Goal: Task Accomplishment & Management: Manage account settings

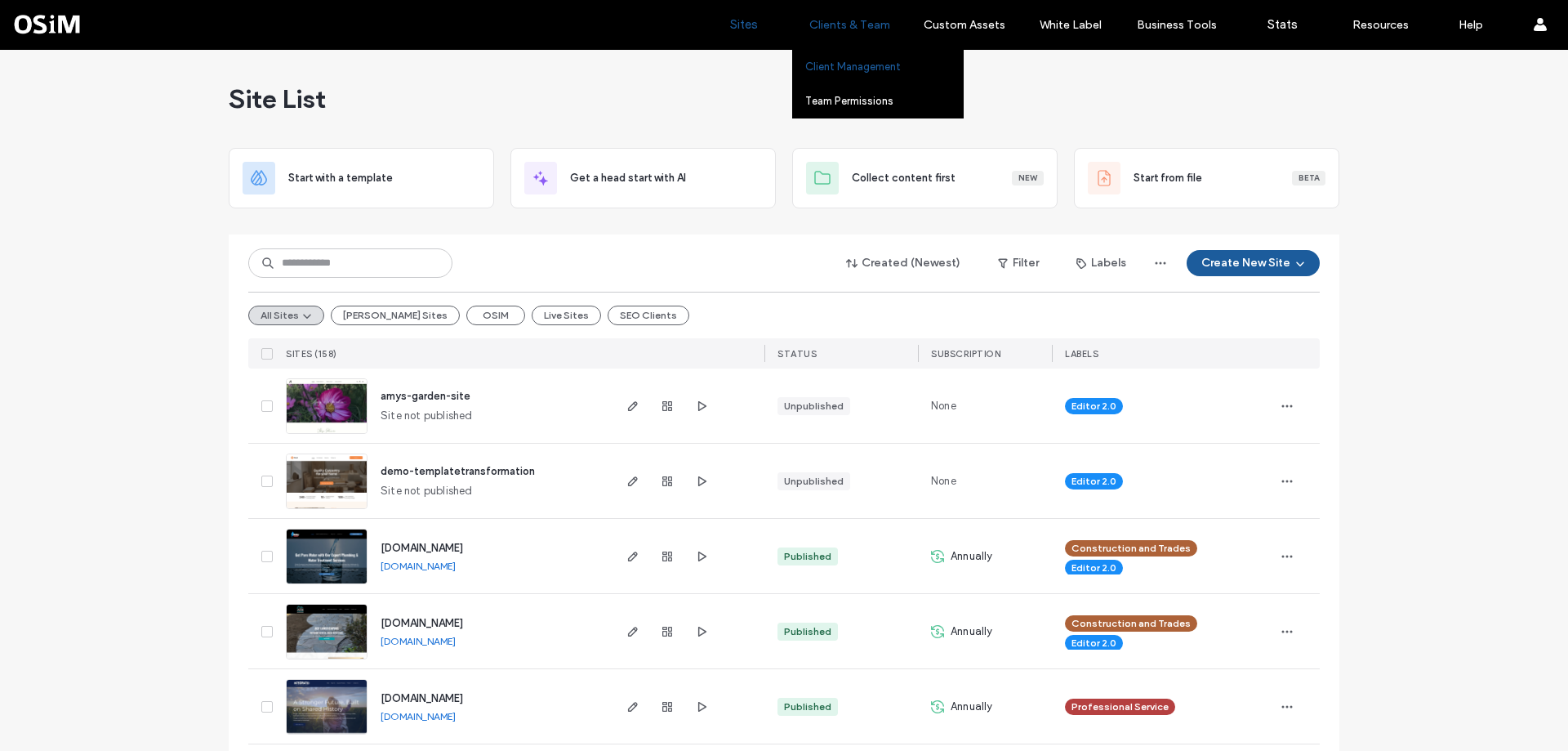
click at [847, 57] on link "Client Management" at bounding box center [884, 66] width 157 height 34
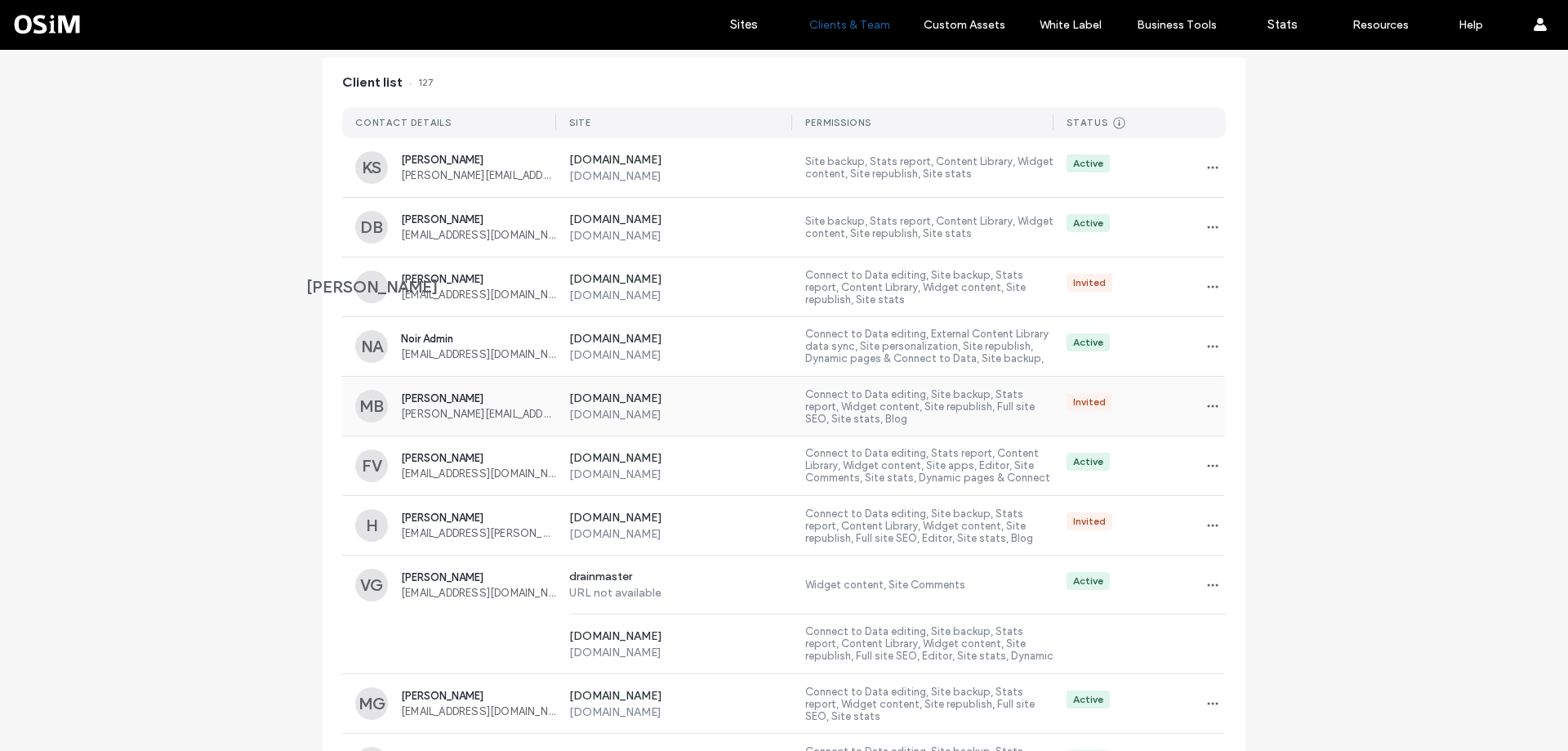
scroll to position [164, 0]
click at [427, 396] on span "[PERSON_NAME]" at bounding box center [478, 396] width 155 height 12
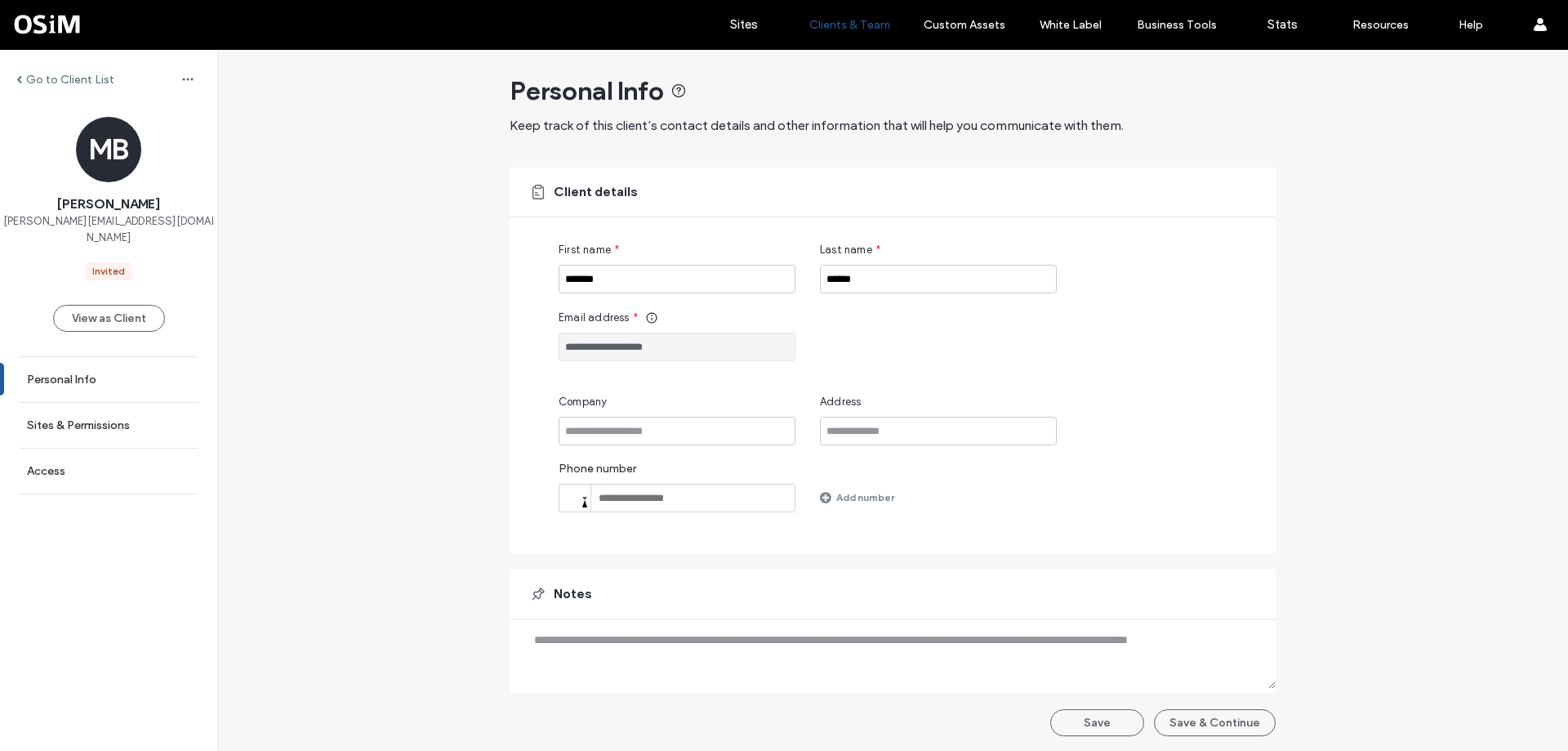
scroll to position [10, 0]
click at [126, 418] on label "Sites & Permissions" at bounding box center [78, 425] width 103 height 14
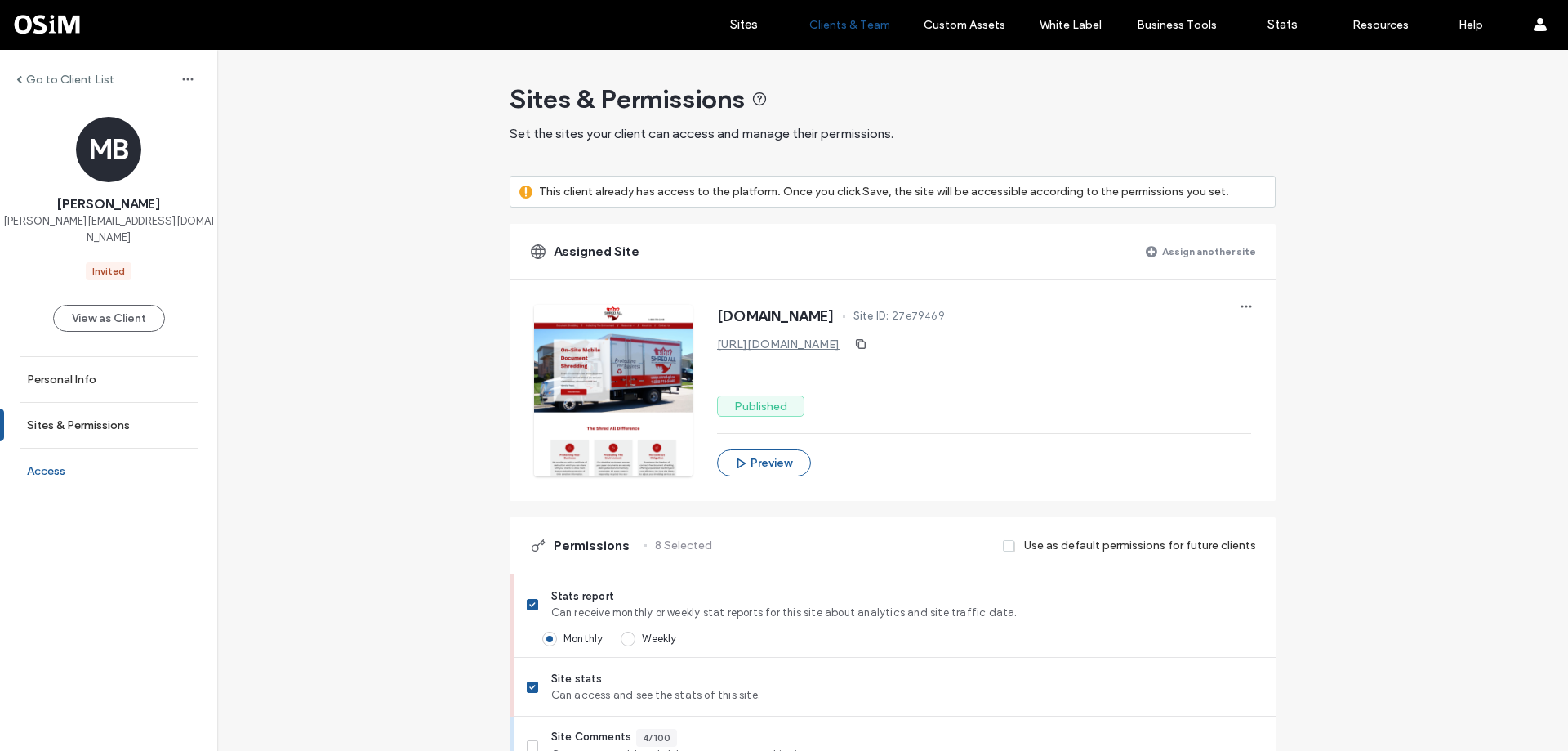
click at [81, 451] on link "Access" at bounding box center [109, 471] width 218 height 45
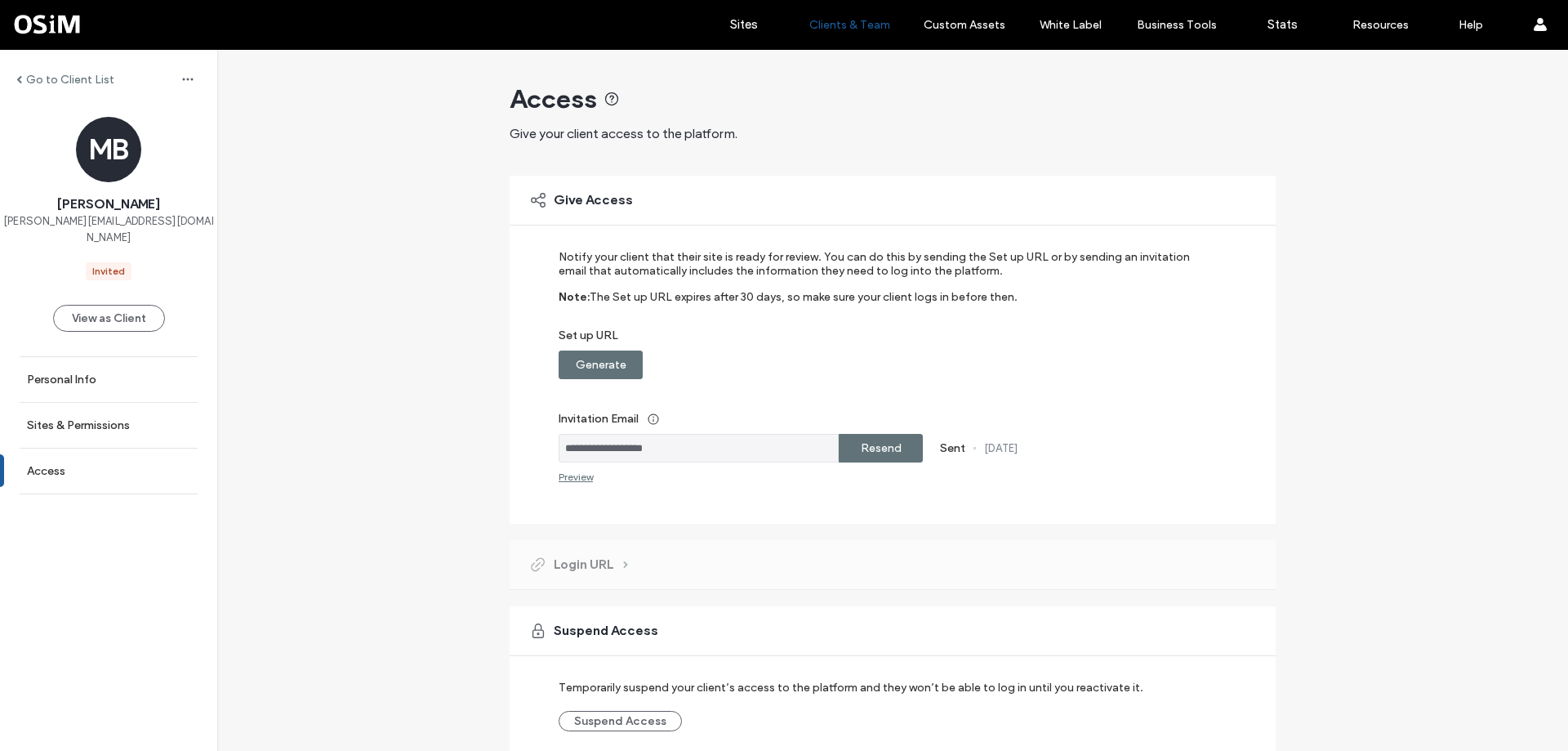
click at [889, 444] on label "Resend" at bounding box center [881, 448] width 41 height 30
click at [584, 361] on label "Generate" at bounding box center [600, 364] width 50 height 30
click at [877, 346] on label "Set up URL" at bounding box center [882, 339] width 646 height 22
click at [882, 357] on label "Copy" at bounding box center [881, 364] width 29 height 30
click at [739, 19] on label "Sites" at bounding box center [744, 24] width 27 height 15
